Goal: Task Accomplishment & Management: Use online tool/utility

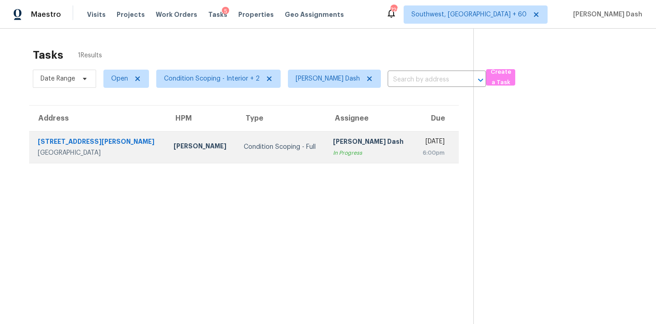
drag, startPoint x: 0, startPoint y: 0, endPoint x: 311, endPoint y: 147, distance: 343.6
click at [333, 147] on div "[PERSON_NAME] Dash" at bounding box center [370, 142] width 74 height 11
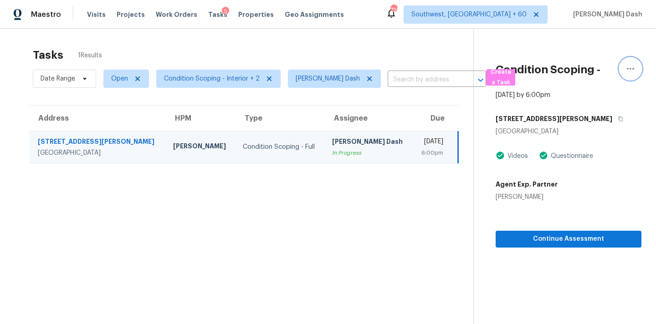
click at [634, 69] on icon "button" at bounding box center [630, 68] width 11 height 11
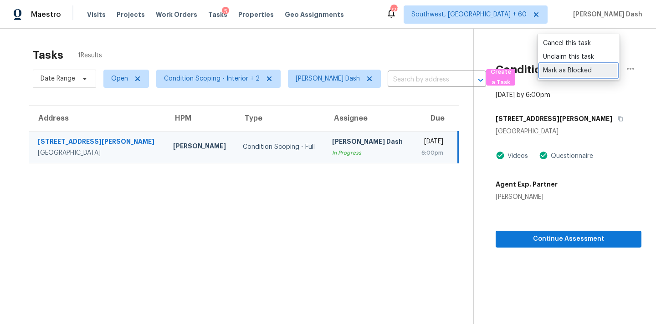
click at [563, 74] on div "Mark as Blocked" at bounding box center [578, 70] width 71 height 9
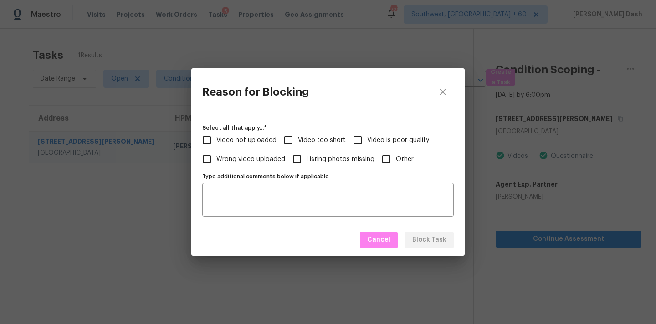
click at [321, 139] on span "Video too short" at bounding box center [322, 141] width 48 height 10
click at [298, 139] on input "Video too short" at bounding box center [288, 140] width 19 height 19
checkbox input "true"
click at [272, 137] on span "Video not uploaded" at bounding box center [246, 141] width 60 height 10
click at [216, 137] on input "Video not uploaded" at bounding box center [206, 140] width 19 height 19
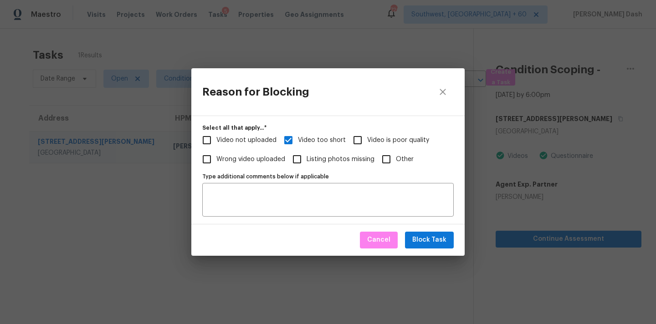
checkbox input "true"
click at [383, 137] on span "Video is poor quality" at bounding box center [398, 141] width 62 height 10
click at [367, 137] on input "Video is poor quality" at bounding box center [357, 140] width 19 height 19
checkbox input "true"
click at [424, 245] on span "Block Task" at bounding box center [429, 239] width 34 height 11
